Goal: Navigation & Orientation: Find specific page/section

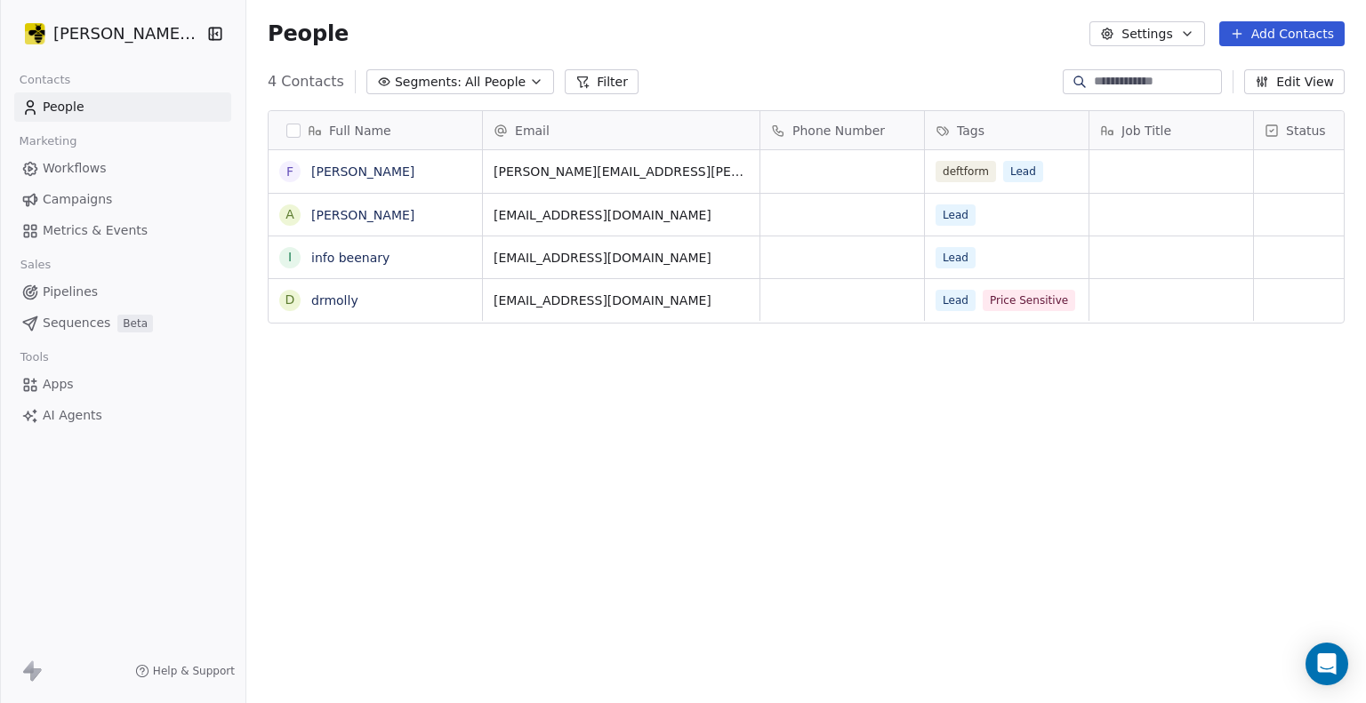
scroll to position [606, 1106]
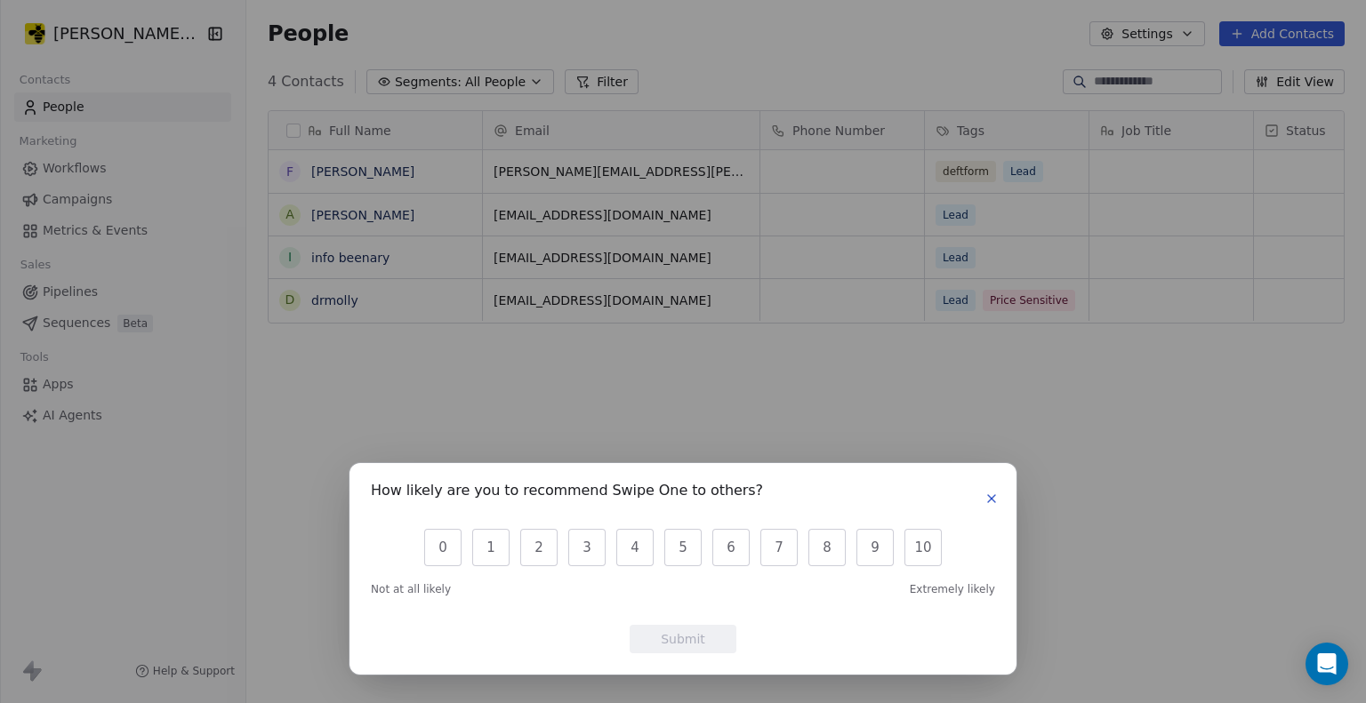
click at [996, 504] on icon "button" at bounding box center [991, 499] width 14 height 14
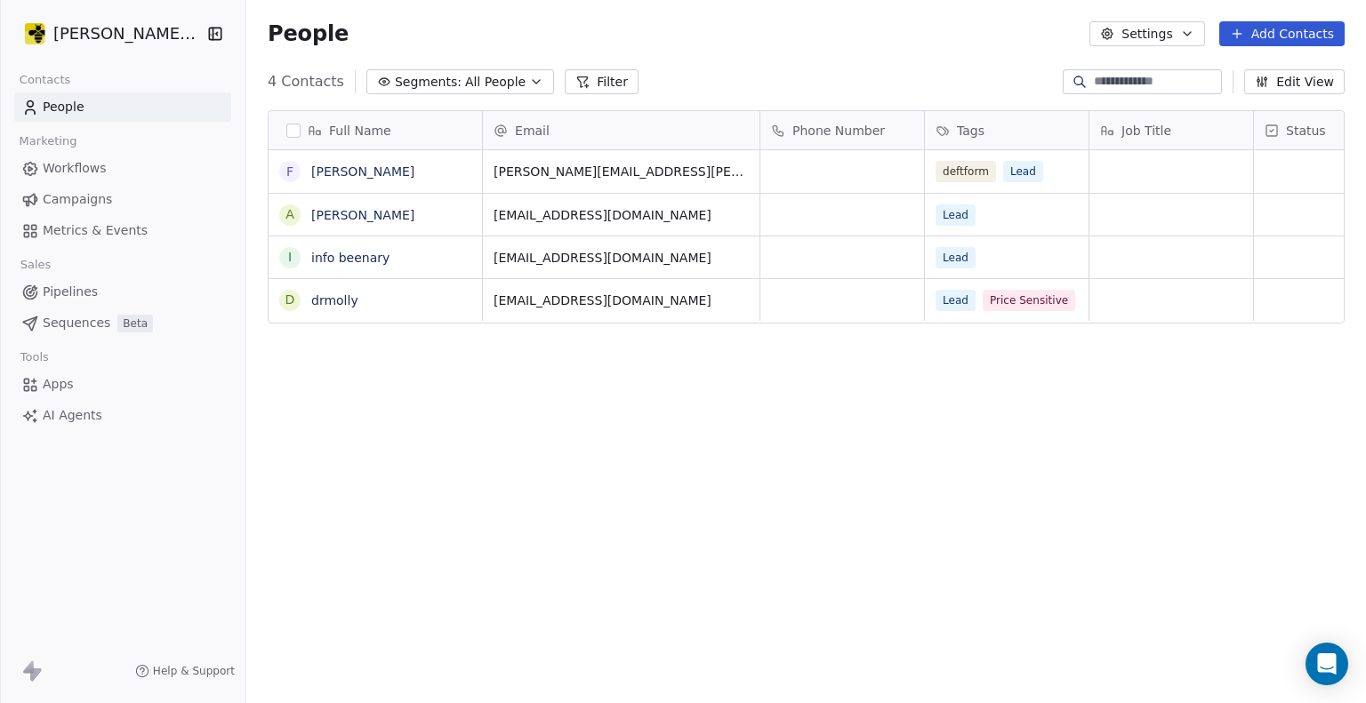
click at [126, 170] on link "Workflows" at bounding box center [122, 168] width 217 height 29
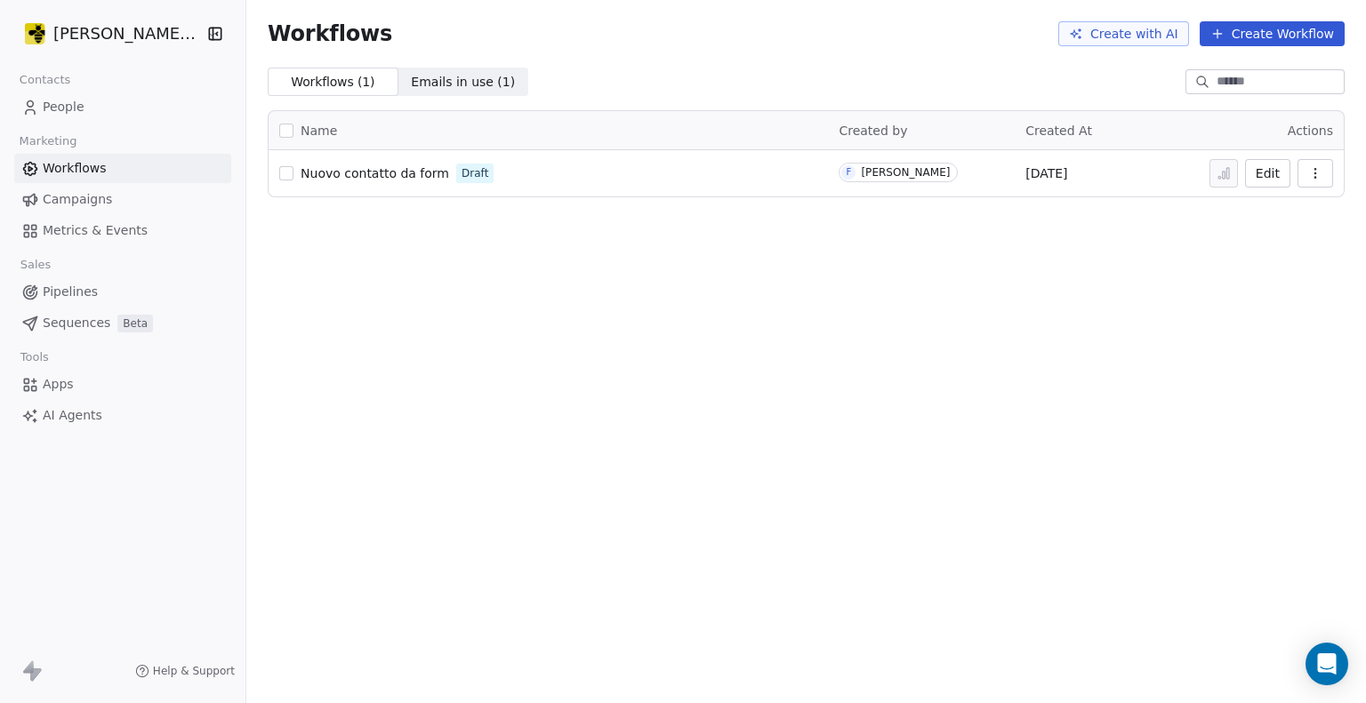
click at [123, 229] on span "Metrics & Events" at bounding box center [95, 230] width 105 height 19
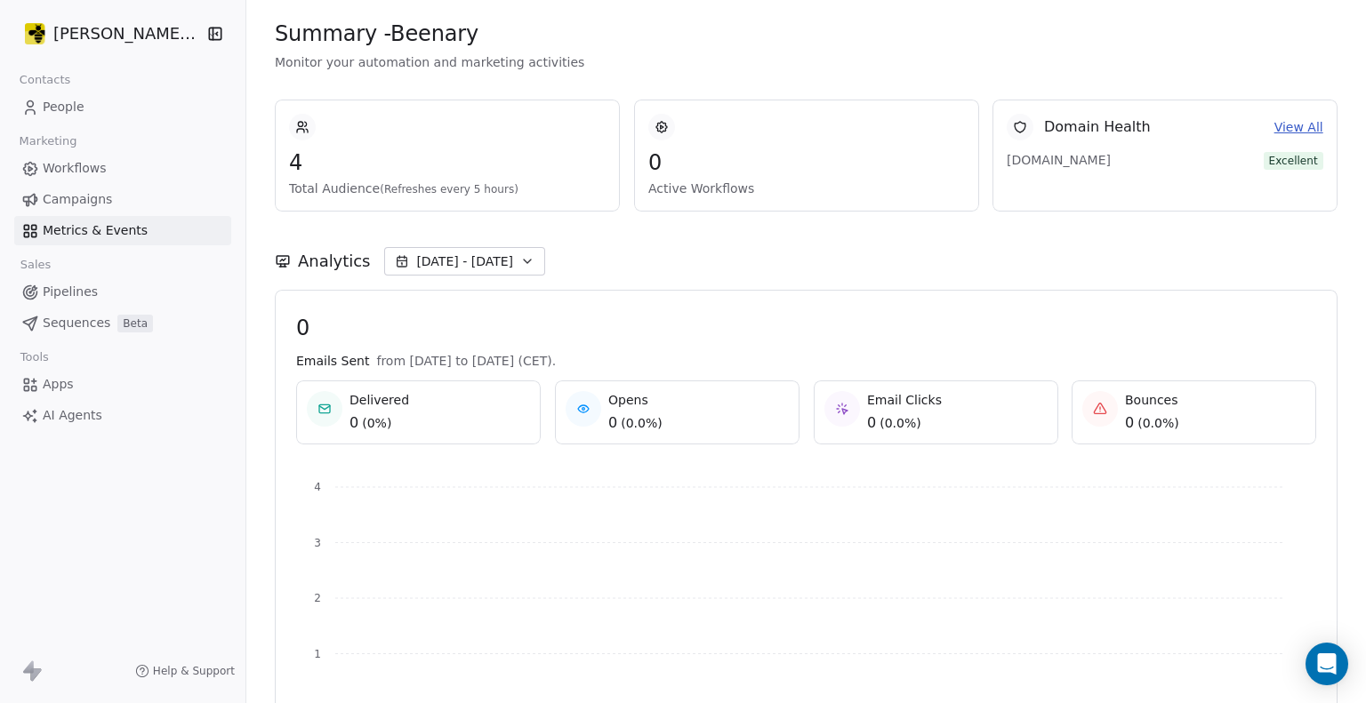
click at [125, 203] on link "Campaigns" at bounding box center [122, 199] width 217 height 29
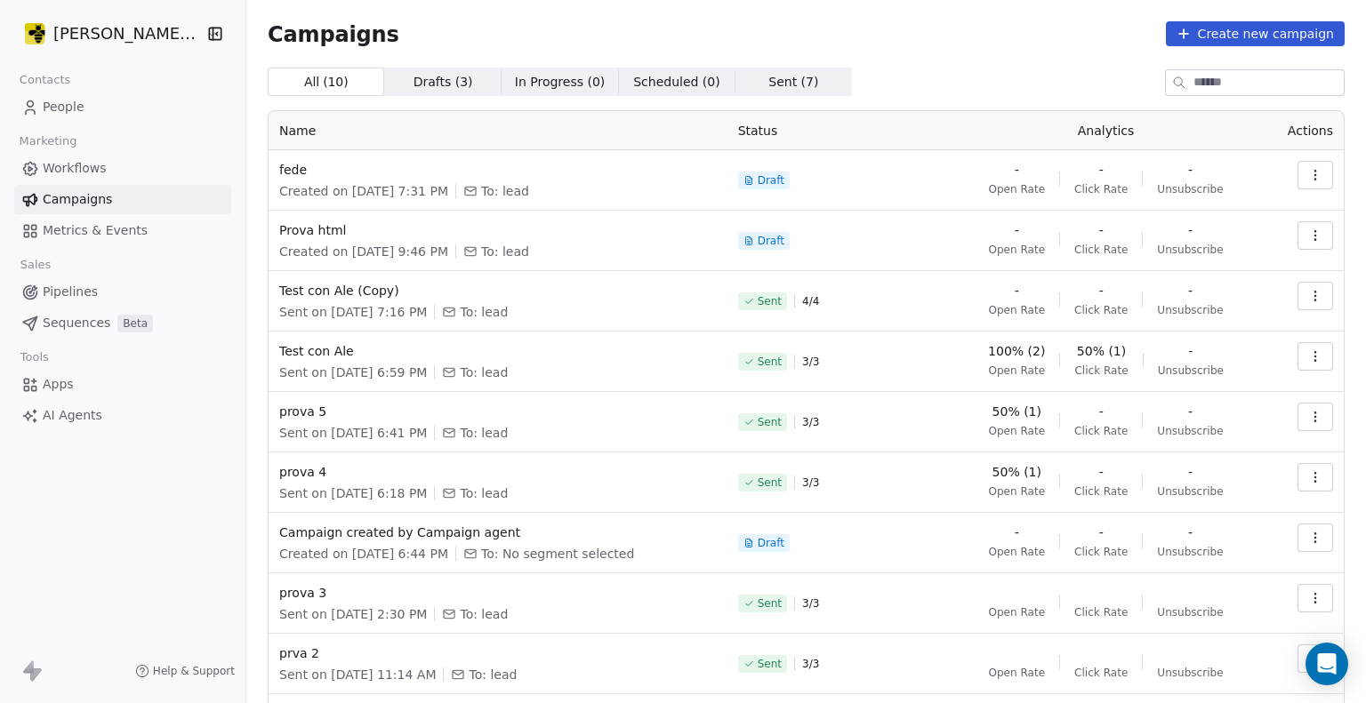
click at [1308, 168] on icon "button" at bounding box center [1315, 175] width 14 height 14
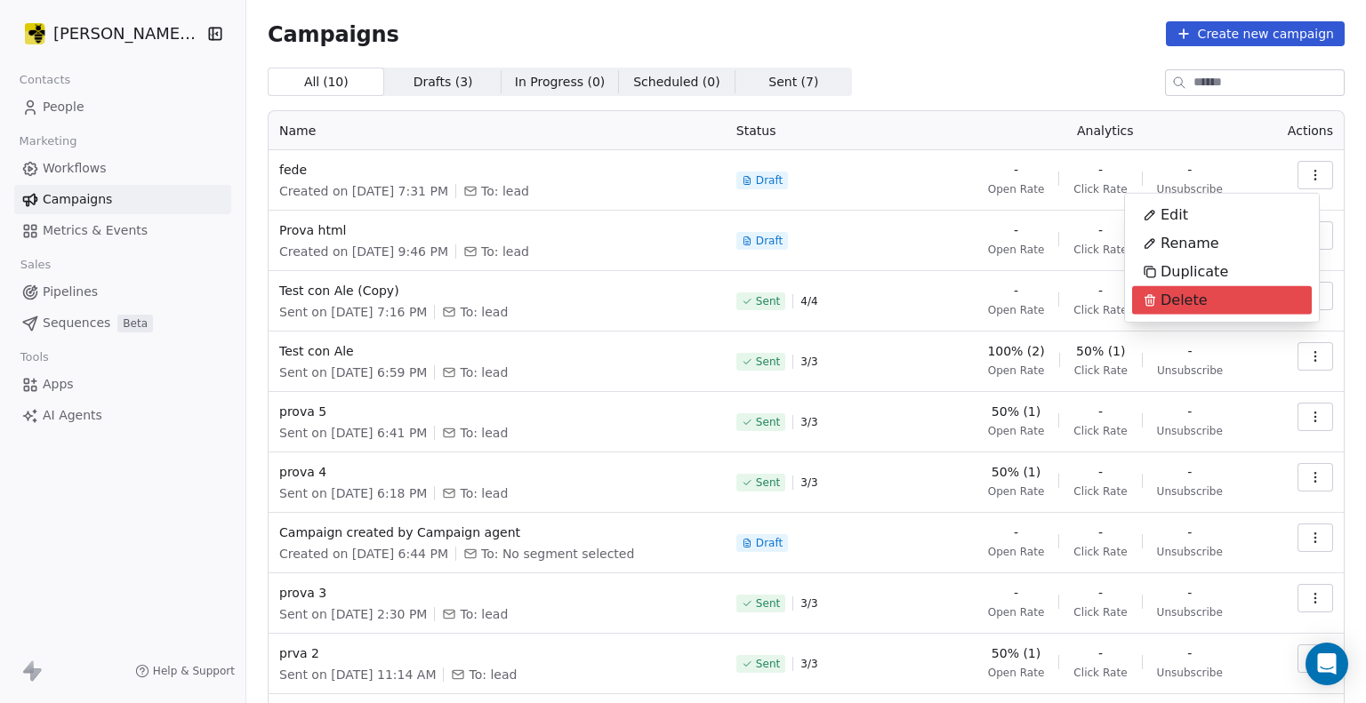
click at [122, 168] on html "[PERSON_NAME] Tier4 Contacts People Marketing Workflows Campaigns Metrics & Eve…" at bounding box center [683, 351] width 1366 height 703
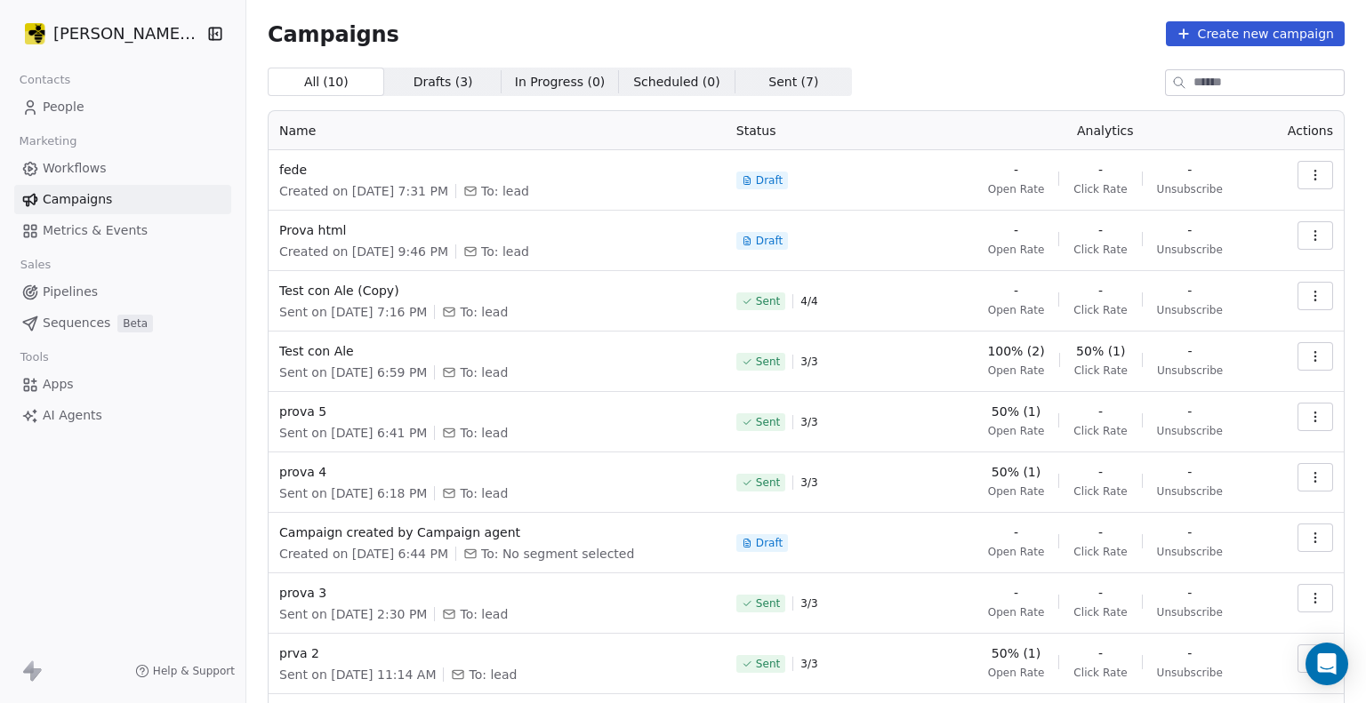
click at [76, 165] on span "Workflows" at bounding box center [75, 168] width 64 height 19
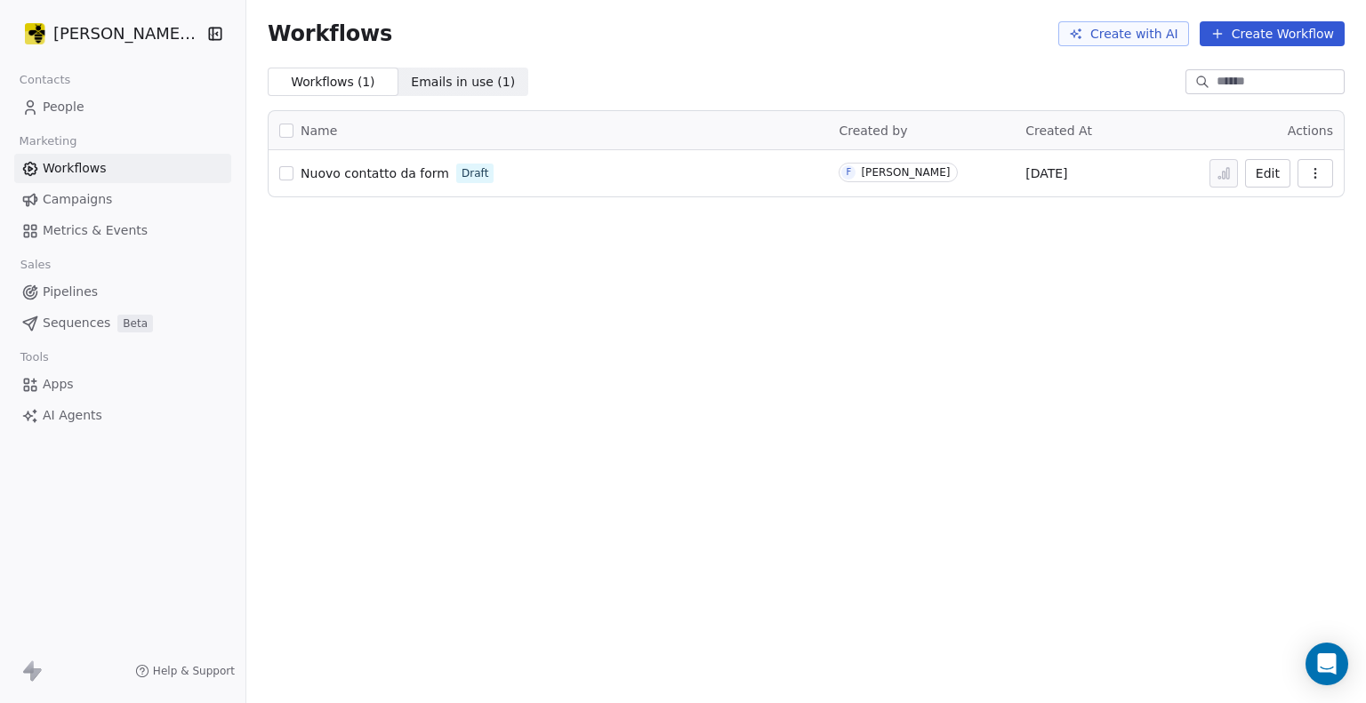
click at [325, 178] on span "Nuovo contatto da form" at bounding box center [375, 173] width 148 height 14
